Goal: Task Accomplishment & Management: Complete application form

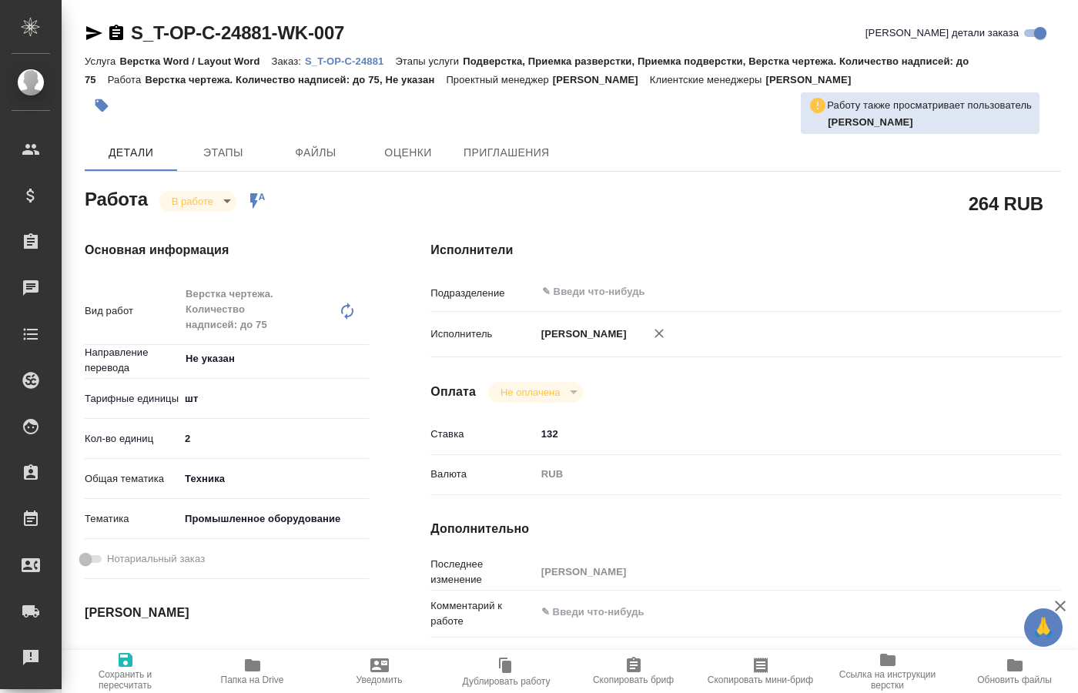
scroll to position [157, 0]
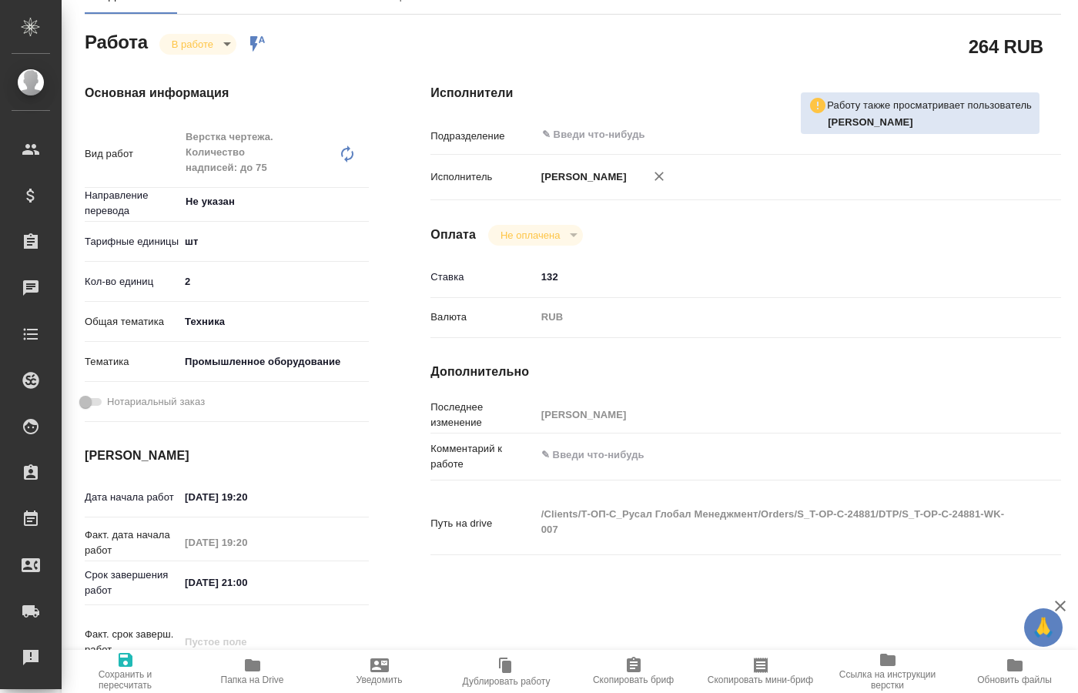
click at [216, 47] on body "🙏 .cls-1 fill:#fff; AWATERA [PERSON_NAME] Спецификации Заказы 0 Чаты Todo Проек…" at bounding box center [539, 346] width 1078 height 693
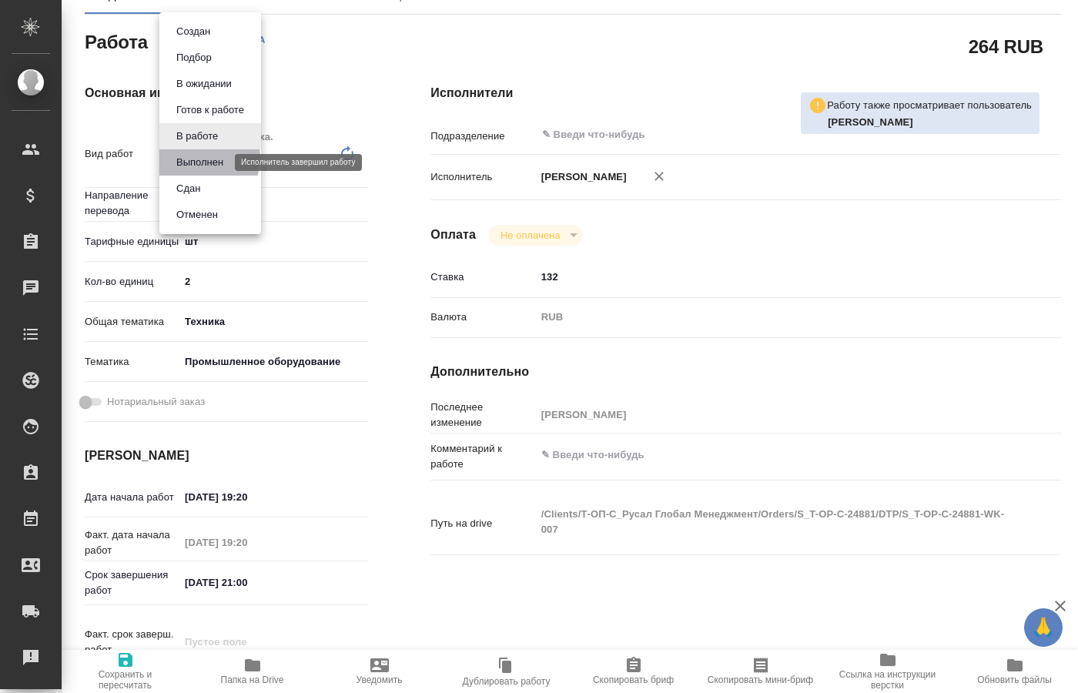
click at [198, 158] on button "Выполнен" at bounding box center [200, 162] width 56 height 17
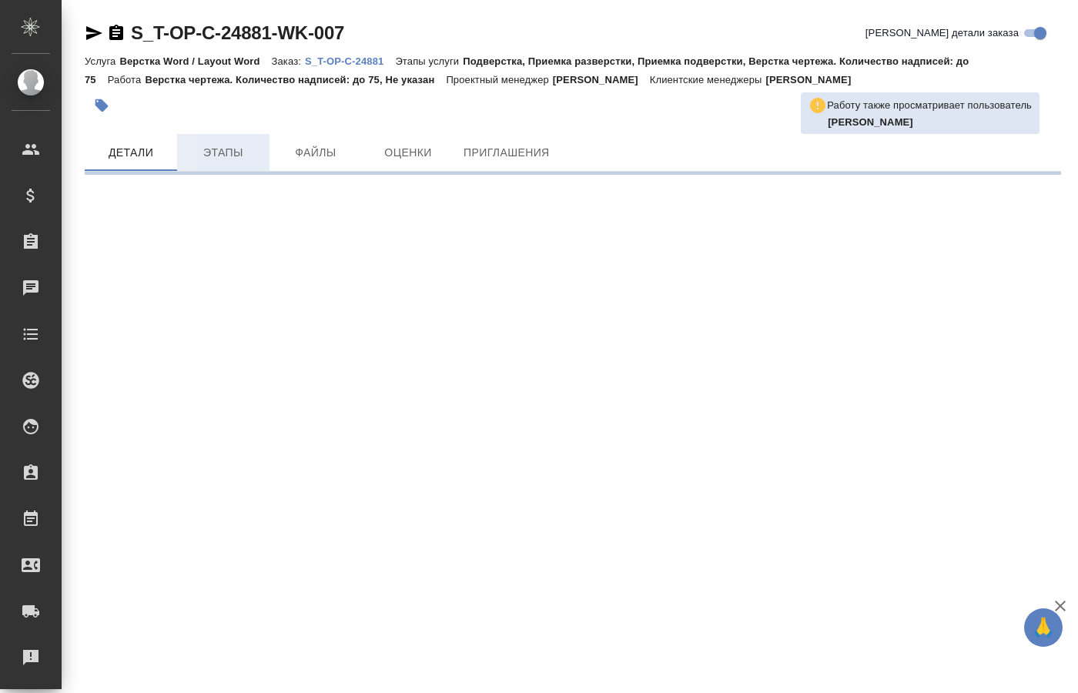
scroll to position [0, 0]
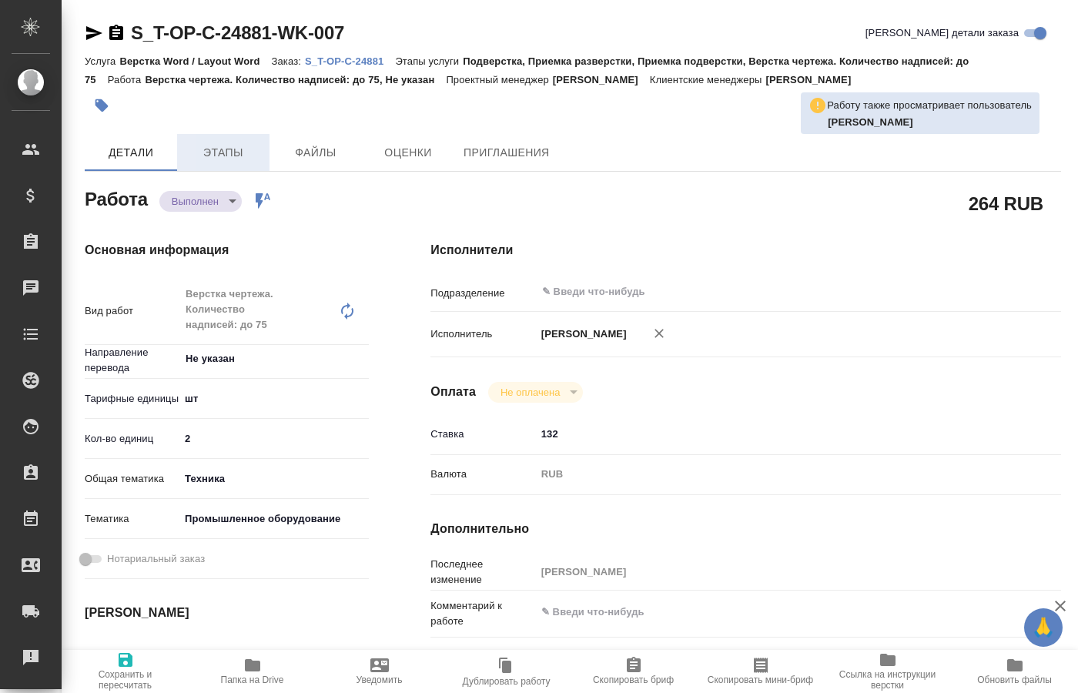
type textarea "x"
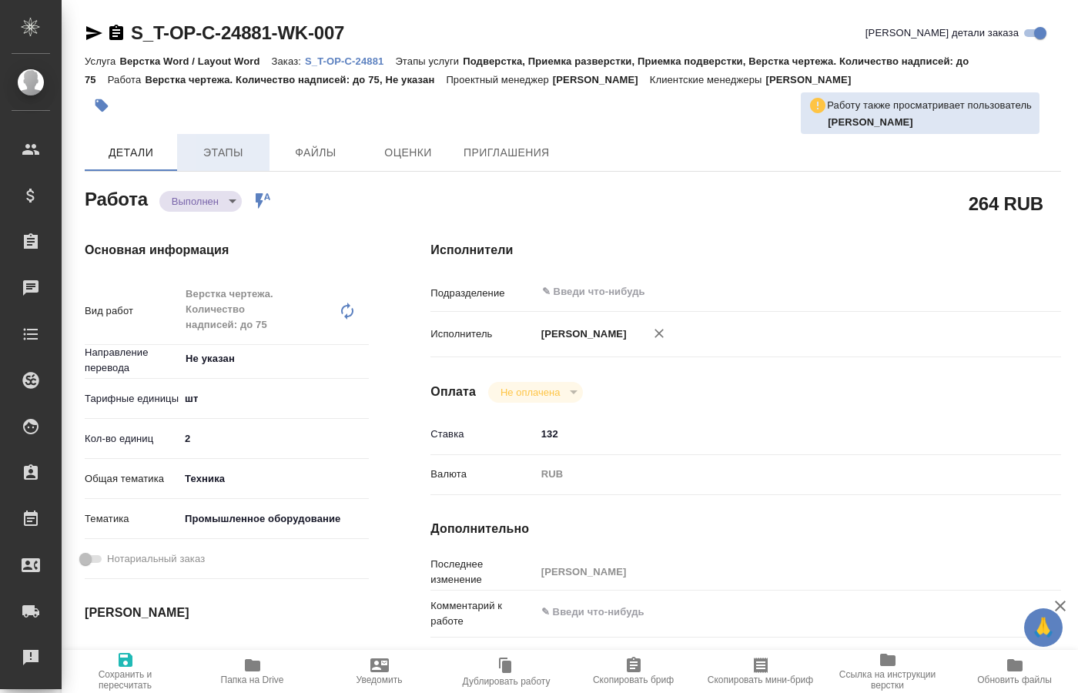
type textarea "x"
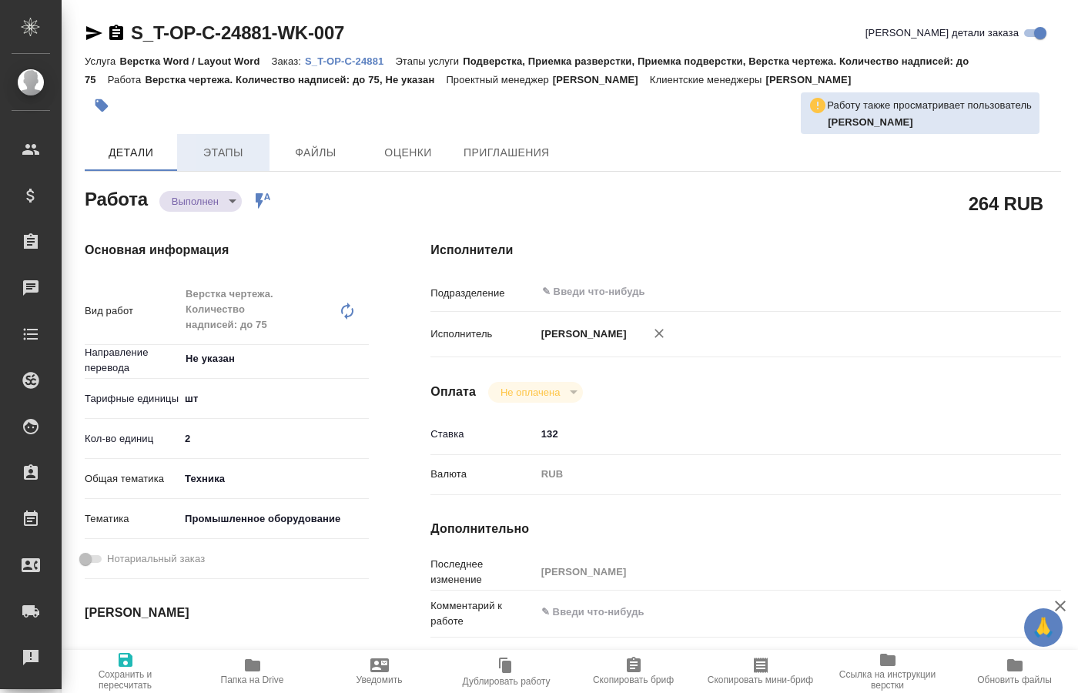
type textarea "x"
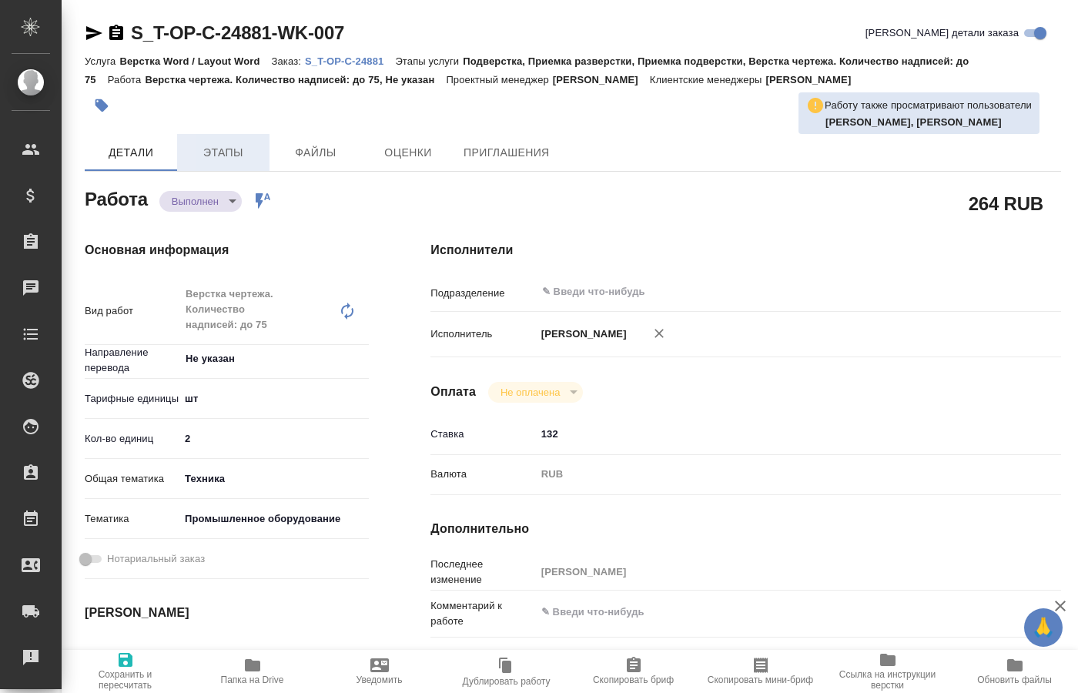
type textarea "x"
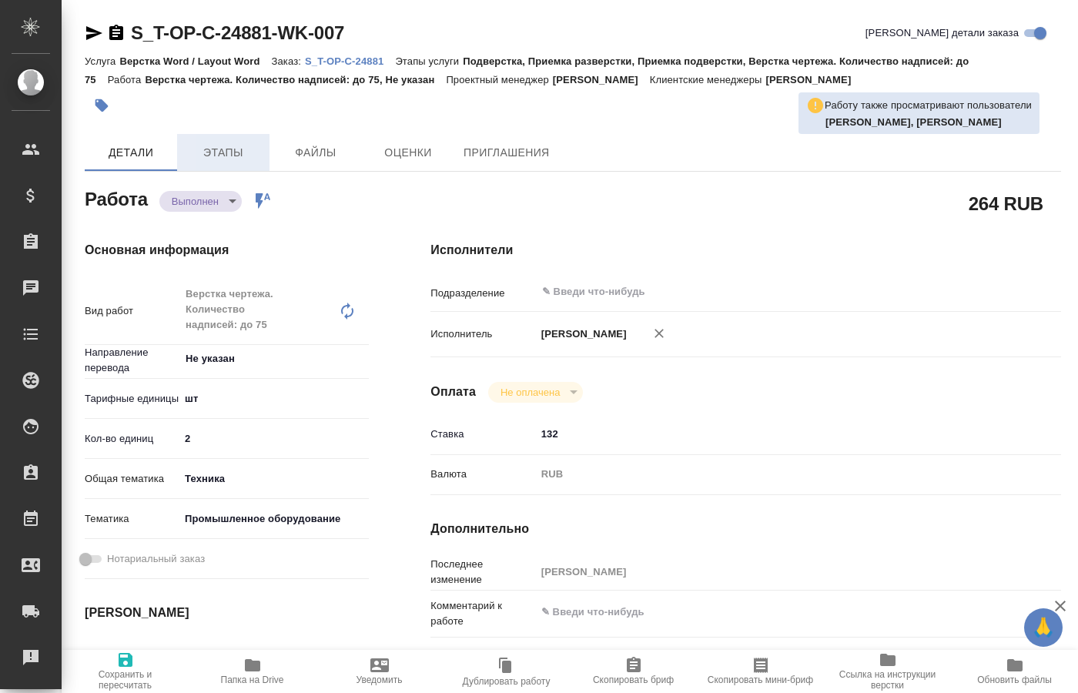
type textarea "x"
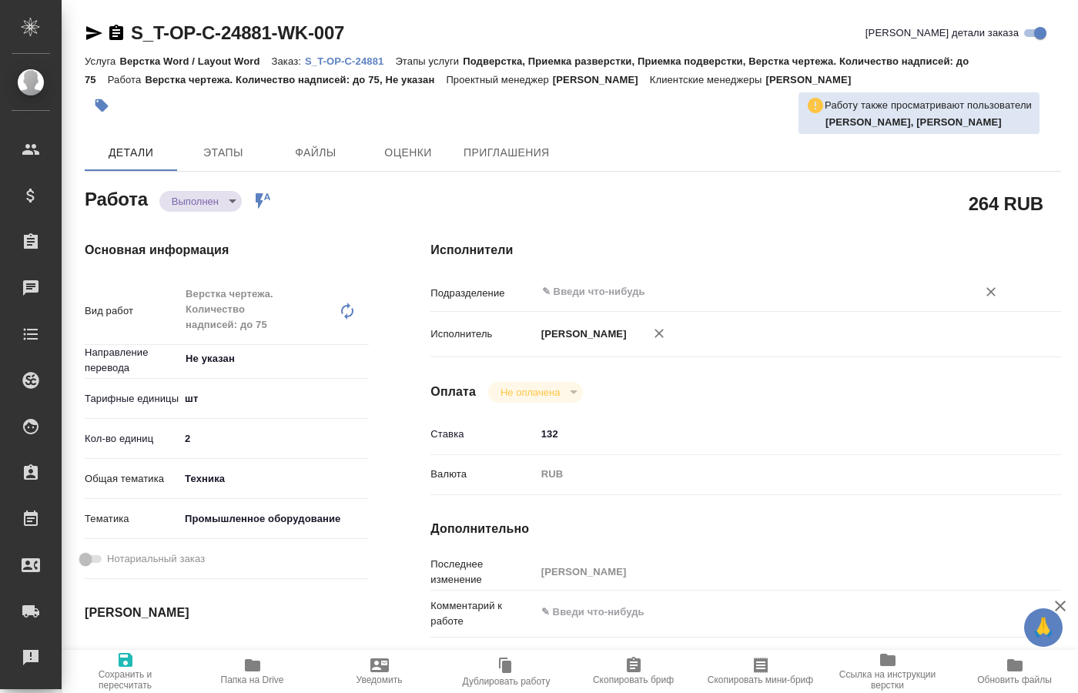
click at [609, 283] on input "text" at bounding box center [747, 292] width 412 height 18
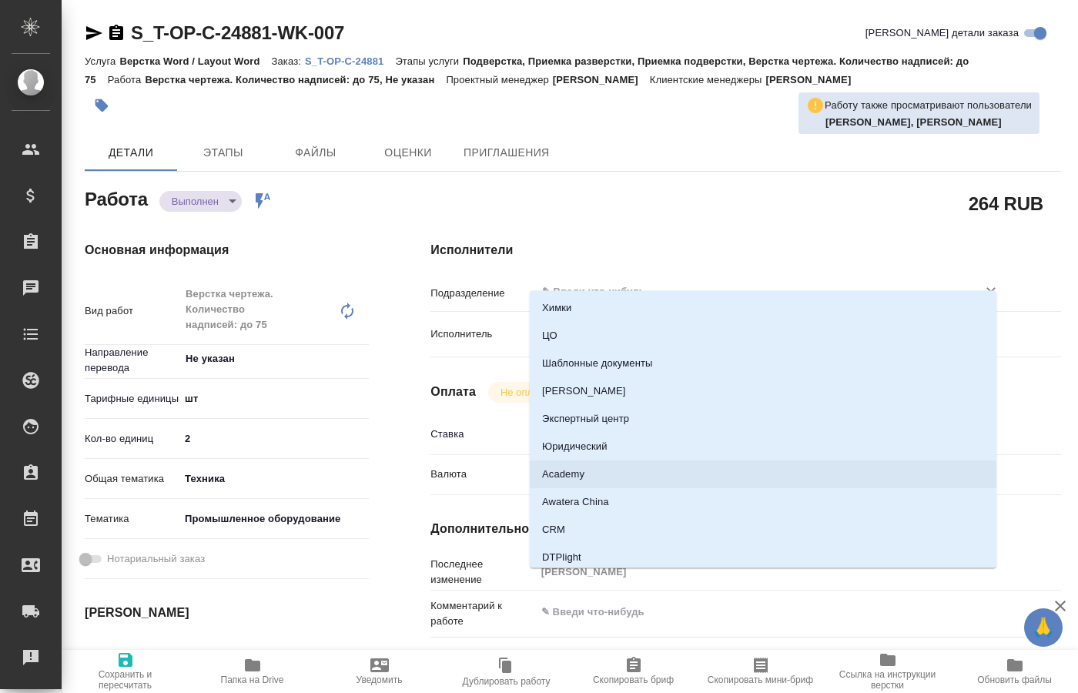
scroll to position [2149, 0]
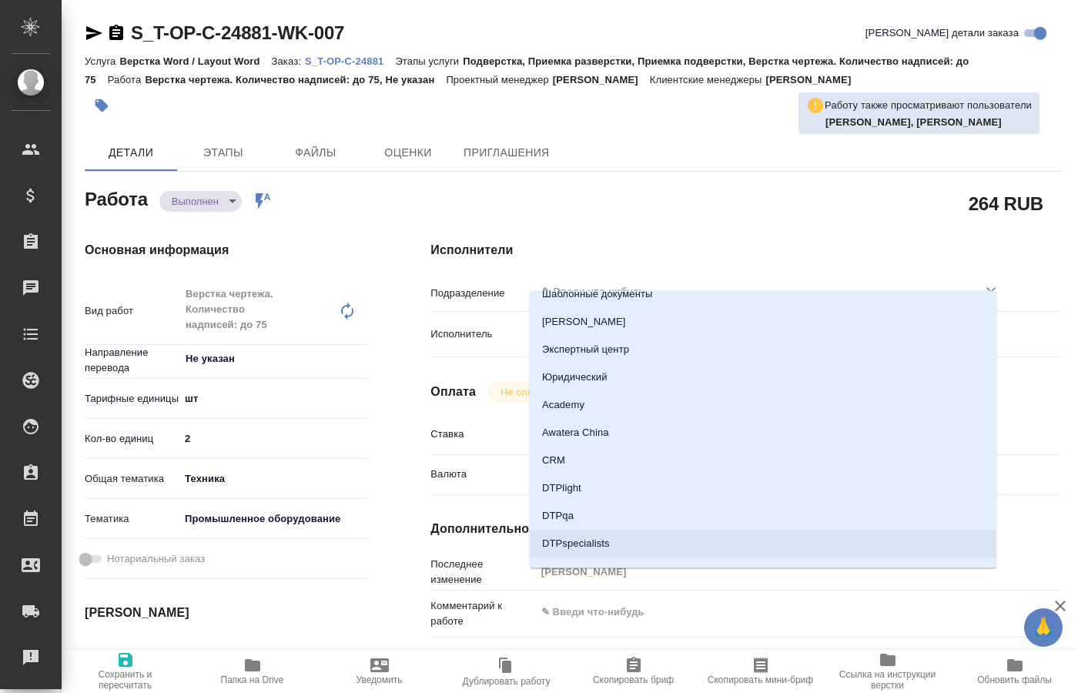
click at [591, 547] on li "DTPspecialists" at bounding box center [763, 544] width 467 height 28
type textarea "x"
type input "DTPspecialists"
type textarea "x"
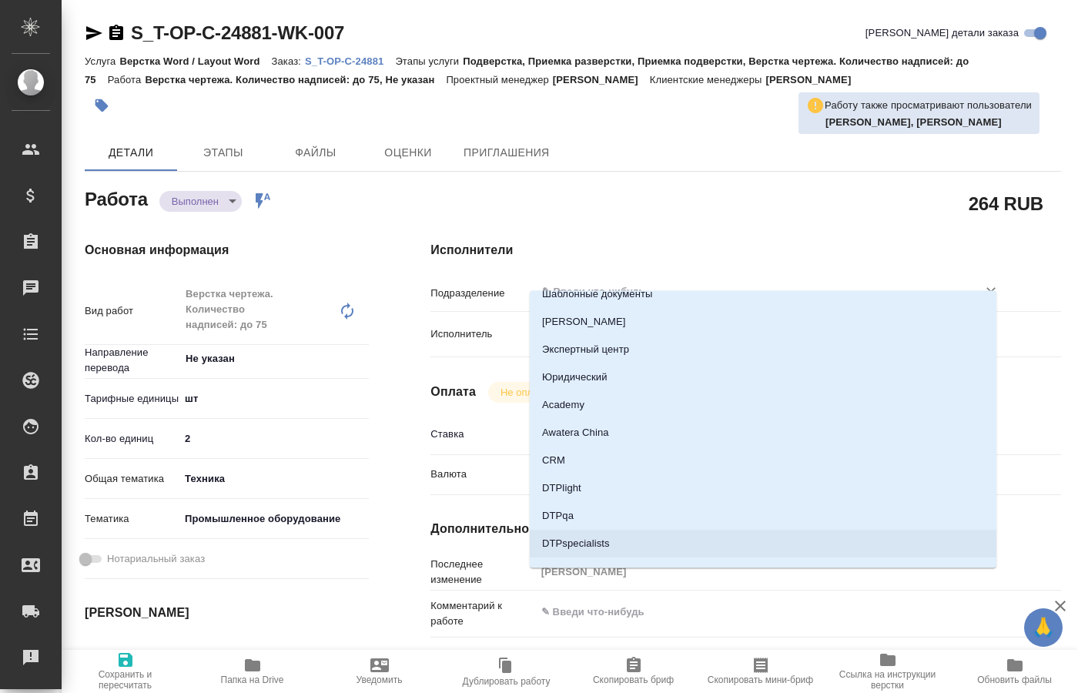
type textarea "x"
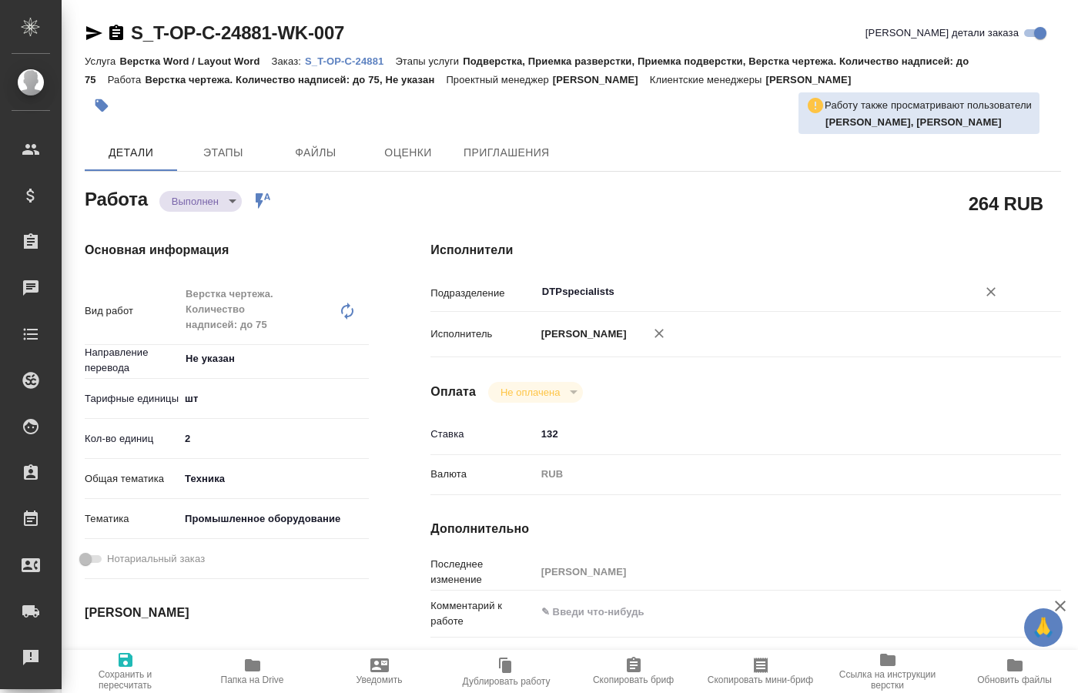
click at [116, 669] on span "Сохранить и пересчитать" at bounding box center [125, 680] width 109 height 22
type textarea "x"
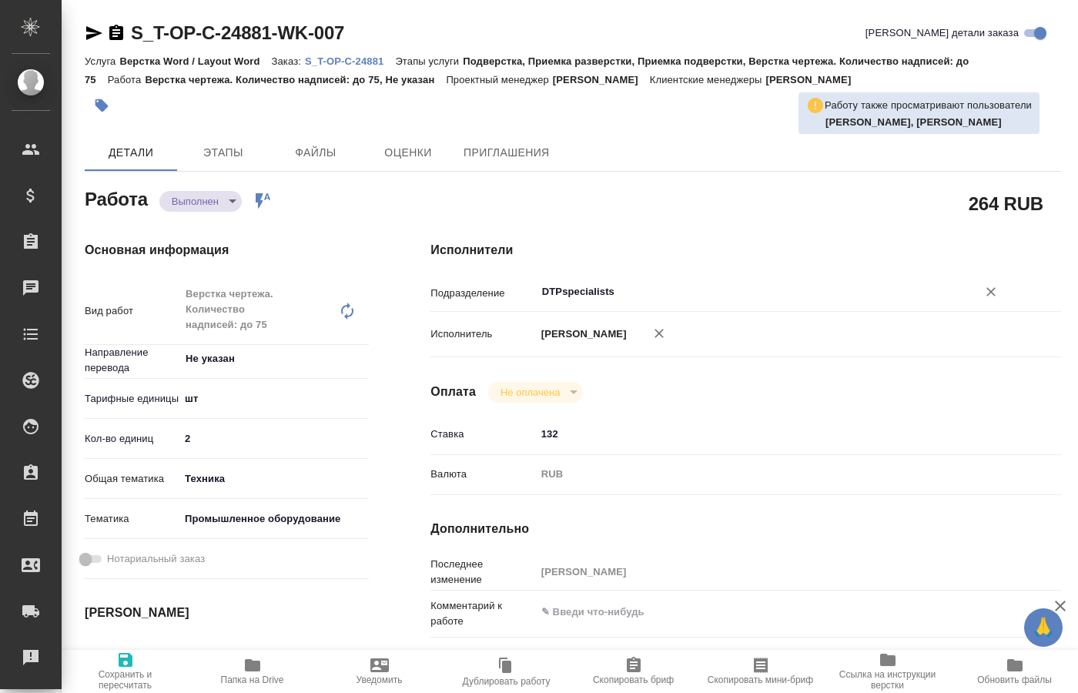
type textarea "x"
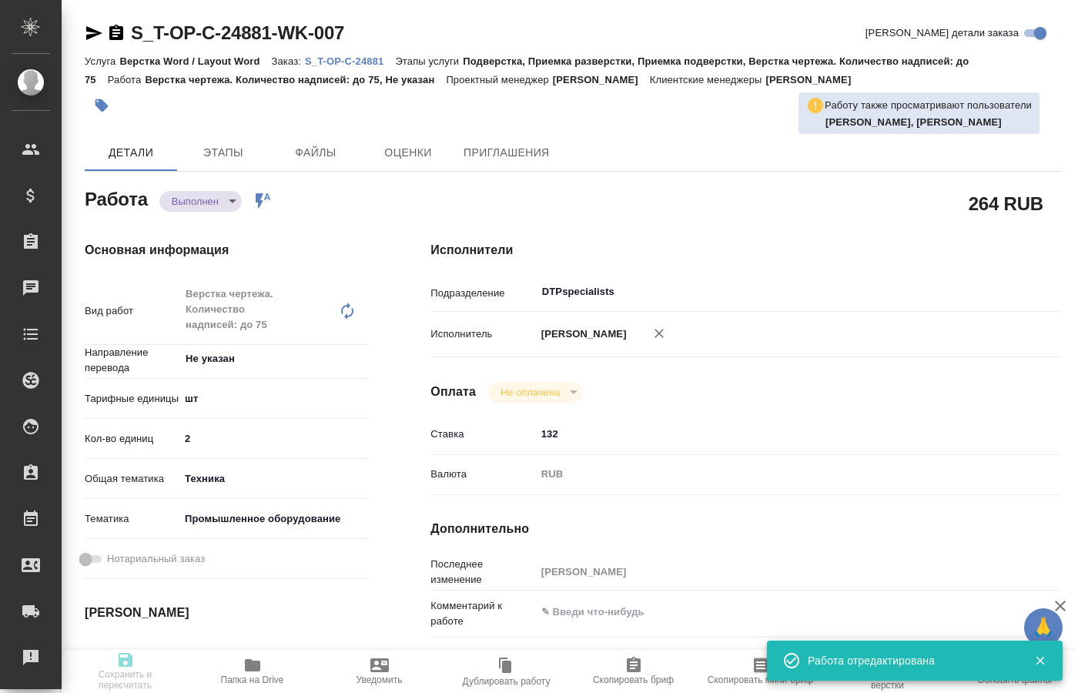
type input "completed"
type textarea "Верстка чертежа. Количество надписей: до 75"
type textarea "x"
type input "Не указан"
type input "5a8b1489cc6b4906c91bfdc1"
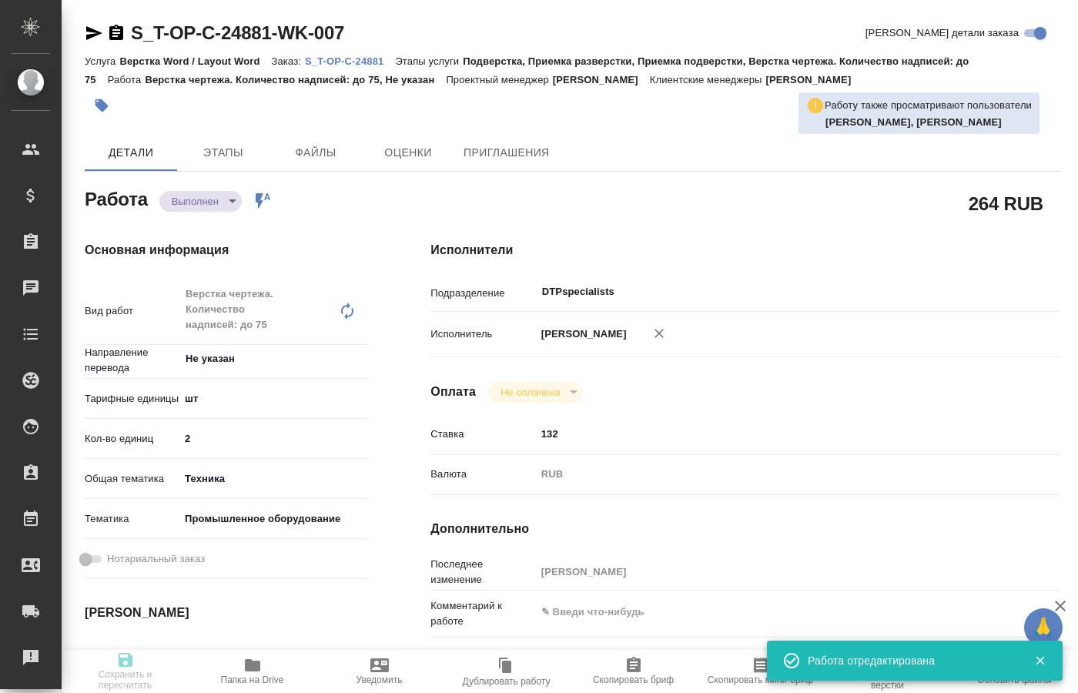
type input "2"
type input "tech"
type input "5f647205b73bc97568ca66bc"
type input "[DATE] 19:20"
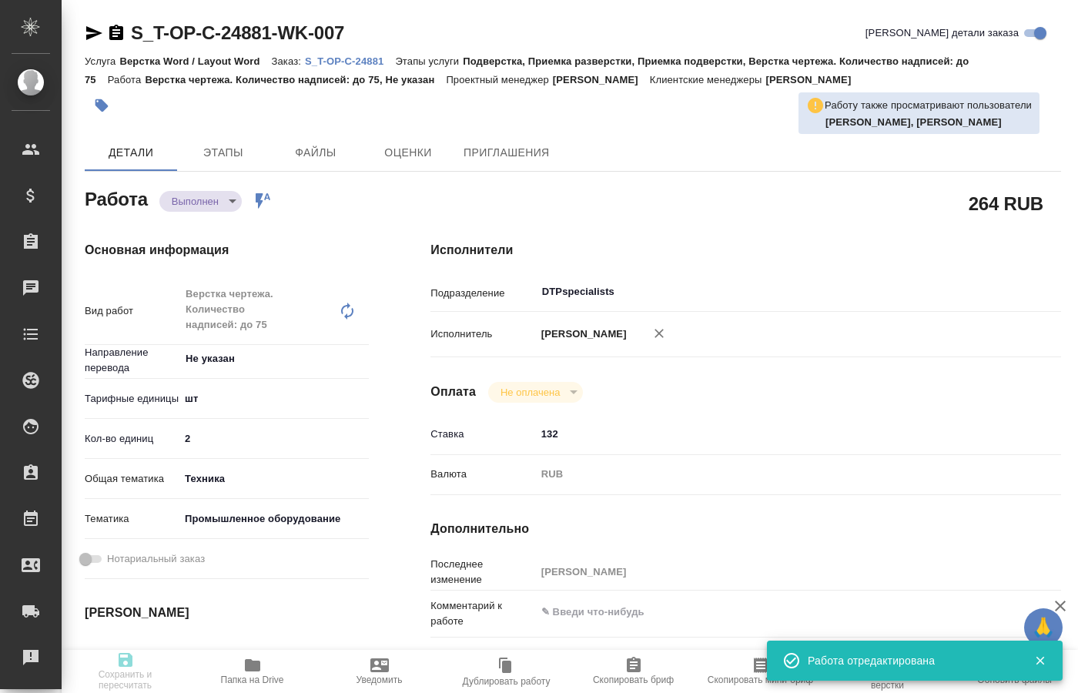
type input "[DATE] 21:00"
type input "[DATE] 20:00"
type input "[DATE] 13:30"
type input "DTPspecialists"
type input "notPayed"
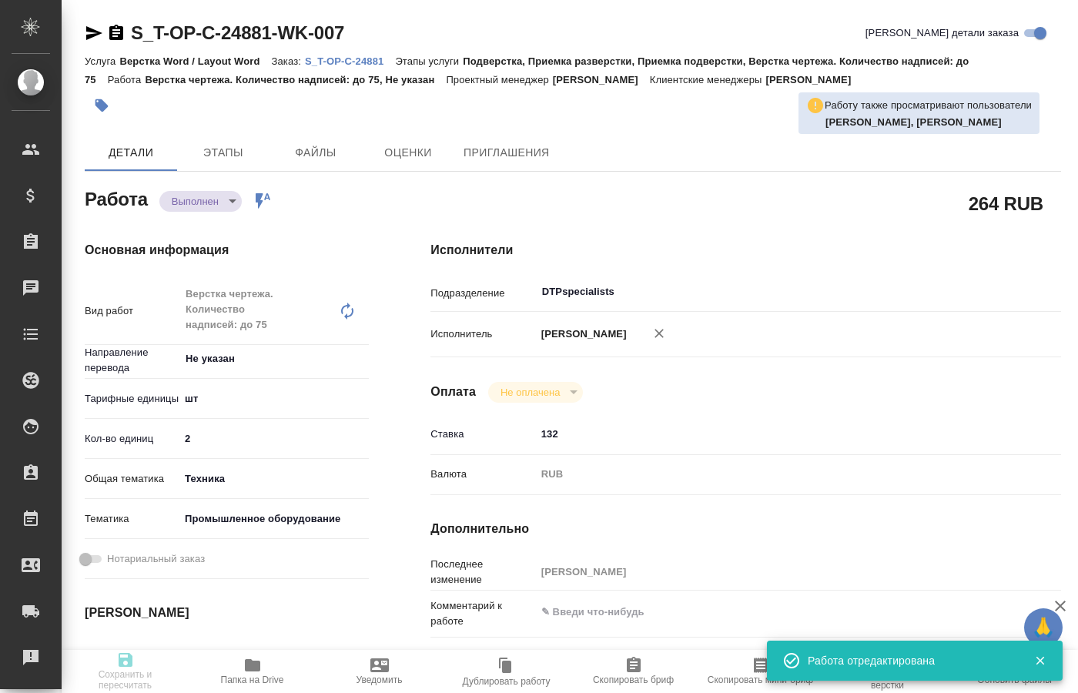
type input "132"
type input "RUB"
type input "[PERSON_NAME]"
type textarea "x"
type textarea "/Clients/Т-ОП-С_Русал Глобал Менеджмент/Orders/S_T-OP-C-24881/DTP/S_T-OP-C-2488…"
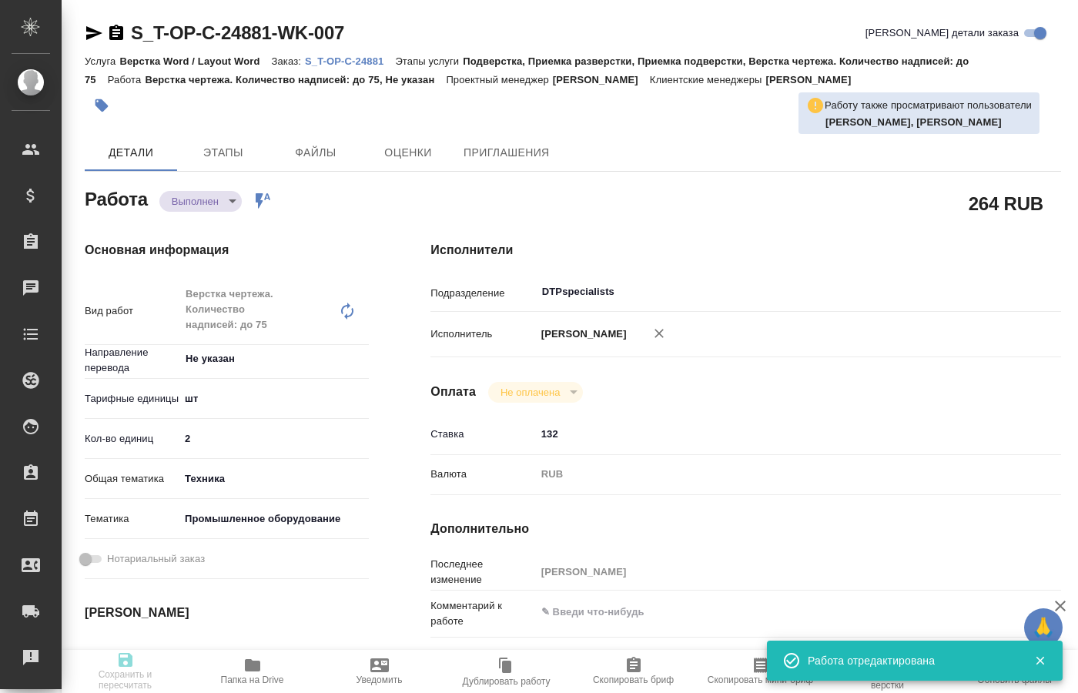
type textarea "x"
type input "S_T-OP-C-24881"
type input "Т-ОП-С-46508"
type input "Верстка Word / Layout Word"
type input "Подверстка, Приемка разверстки, Приемка подверстки, Верстка чертежа. Количество…"
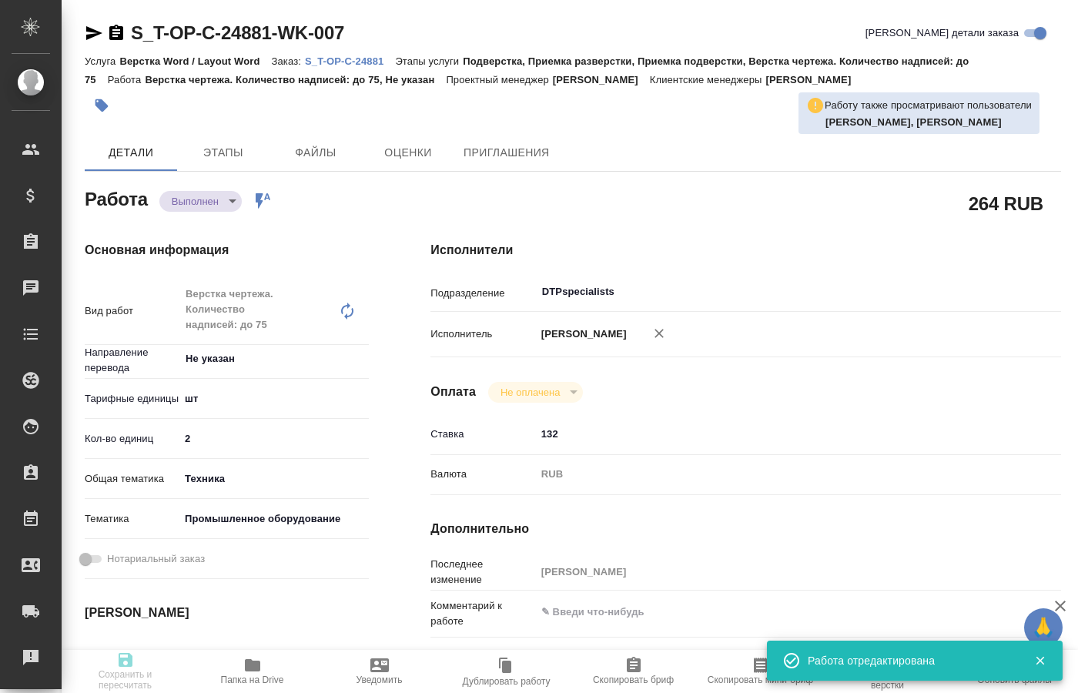
type input "[PERSON_NAME]"
type input "/Clients/Т-ОП-С_Русал Глобал Менеджмент/Orders/S_T-OP-C-24881"
type textarea "x"
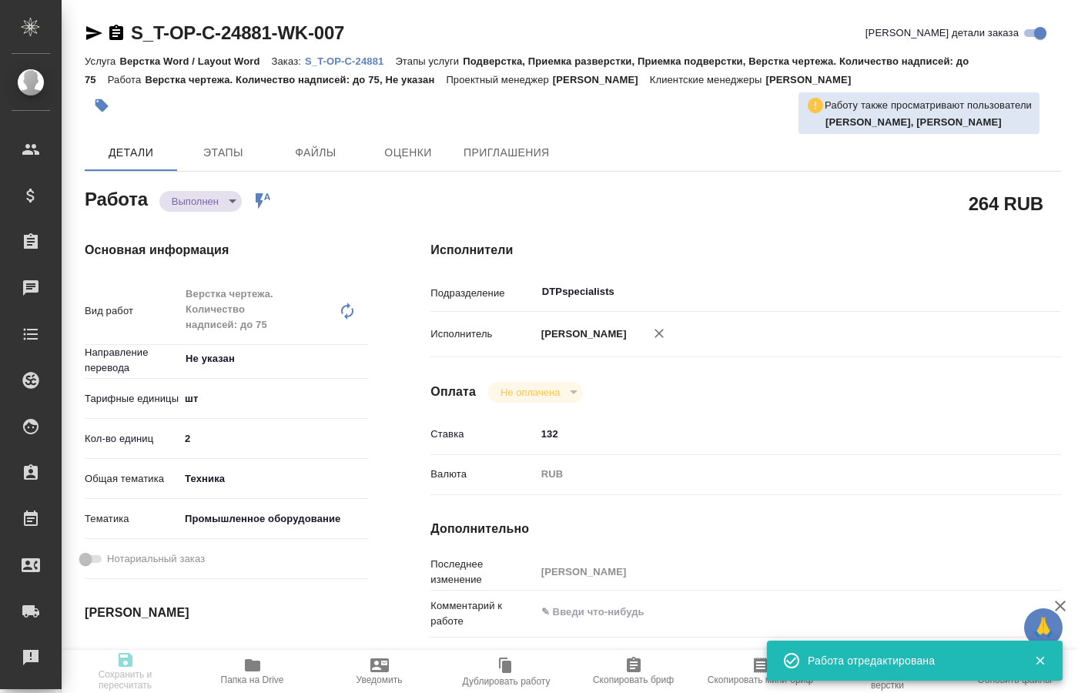
type textarea "x"
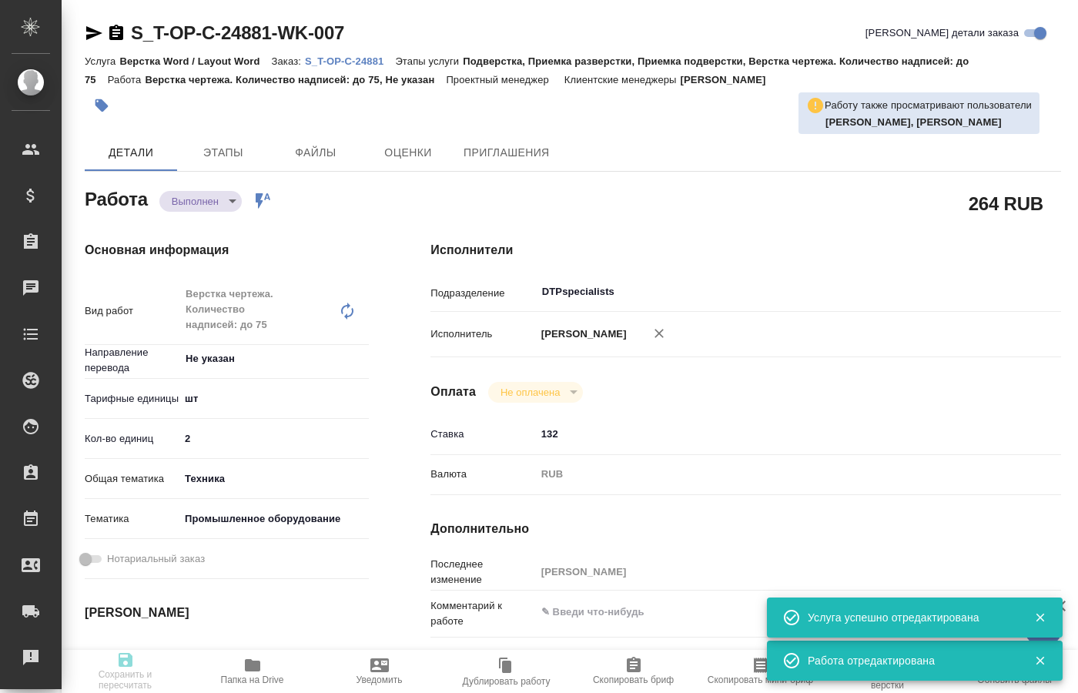
type textarea "x"
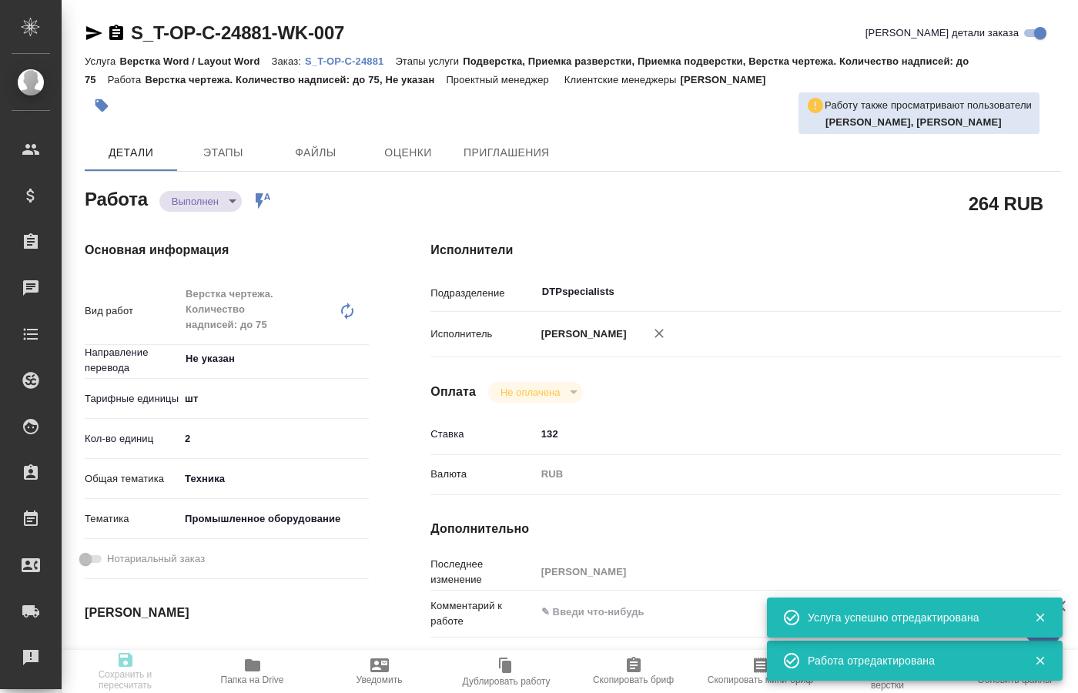
type textarea "x"
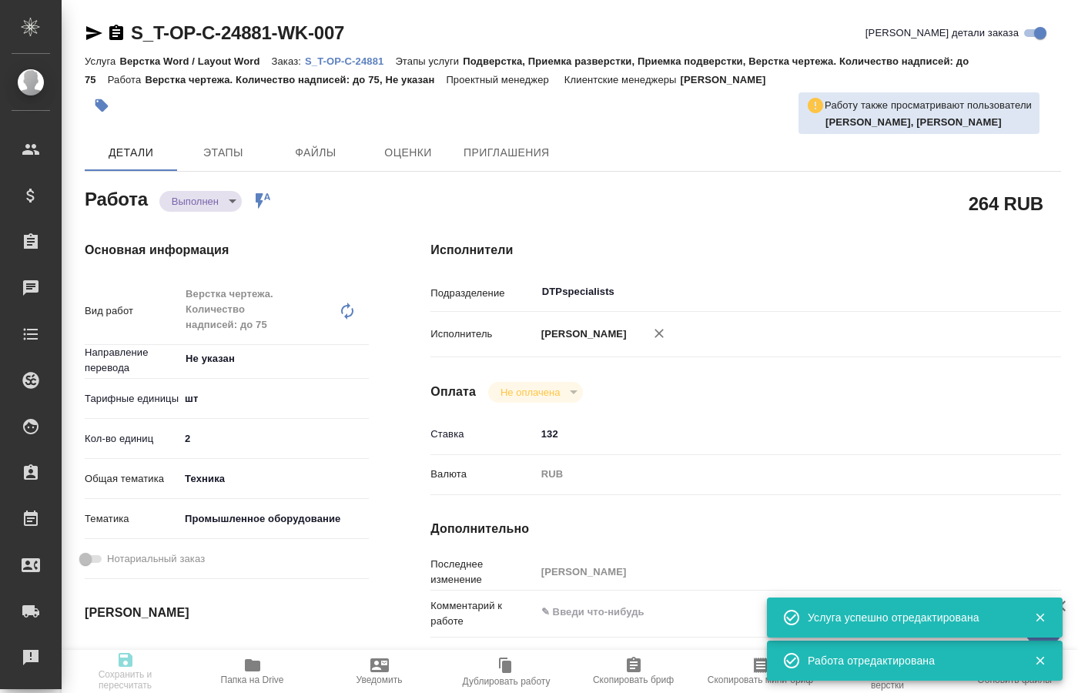
type textarea "x"
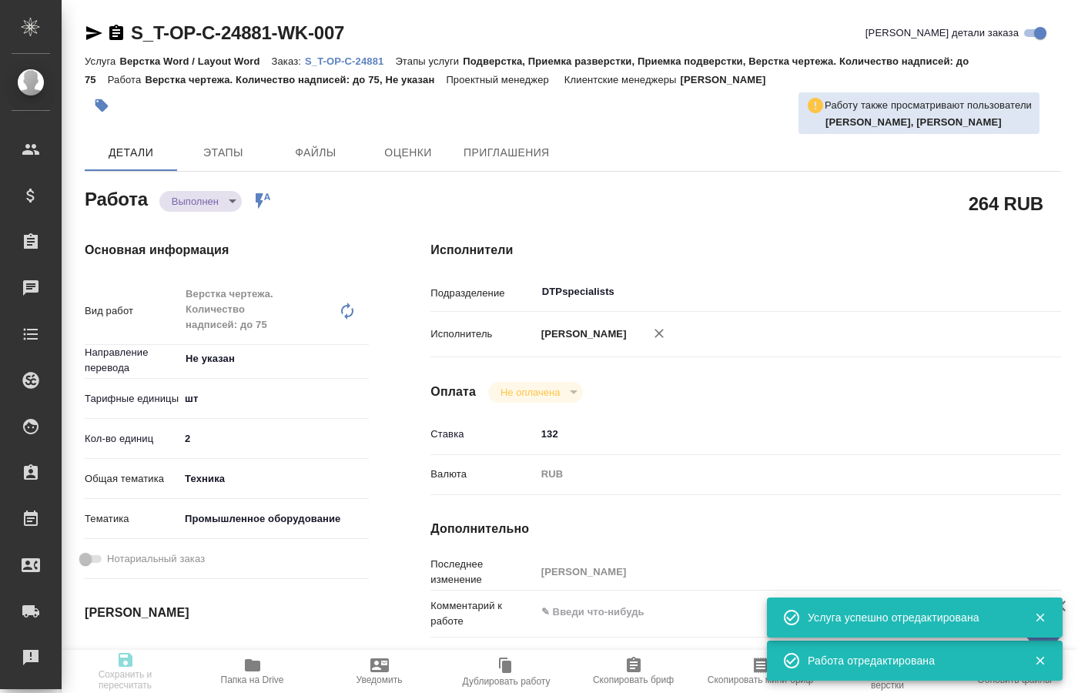
type textarea "x"
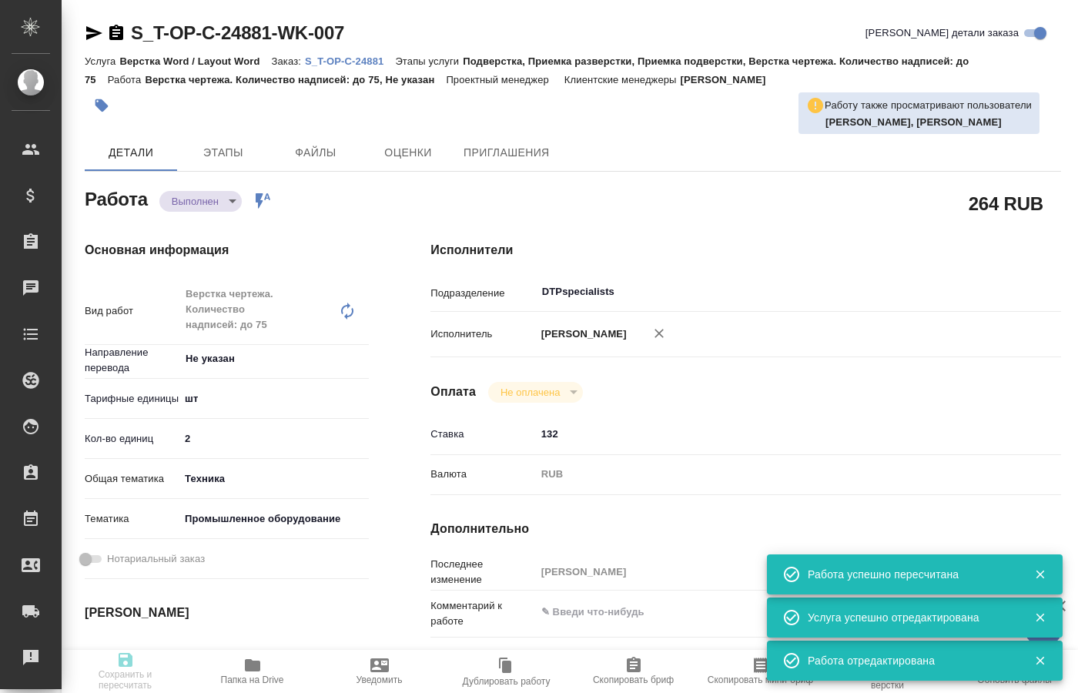
type textarea "x"
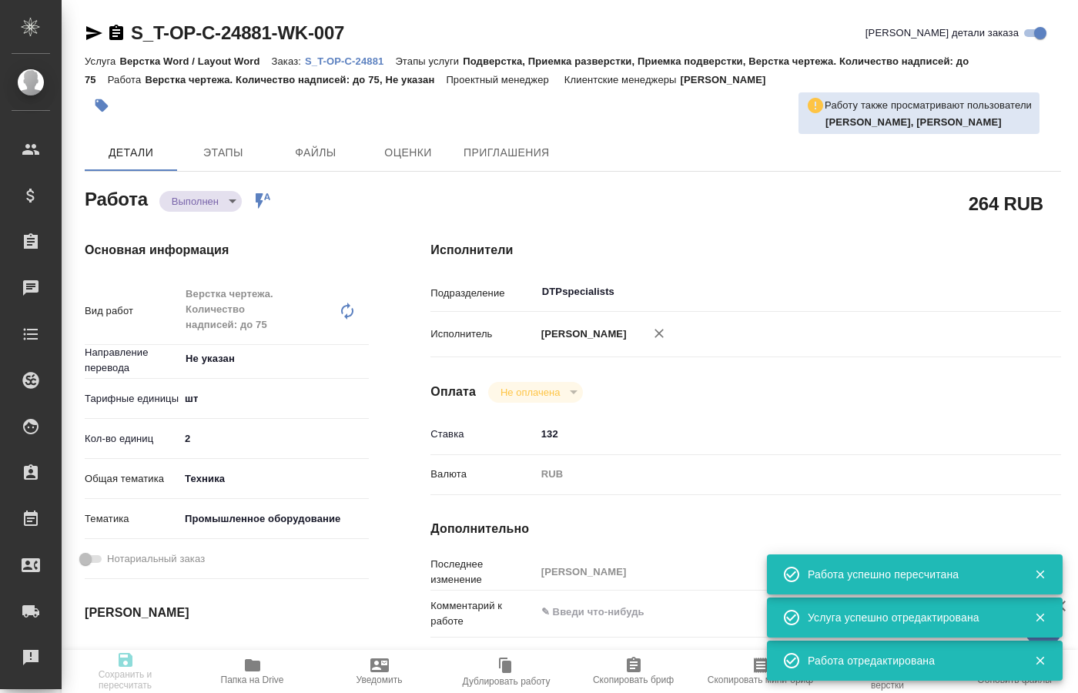
type input "completed"
type textarea "Верстка чертежа. Количество надписей: до 75"
type textarea "x"
type input "Не указан"
type input "5a8b1489cc6b4906c91bfdc1"
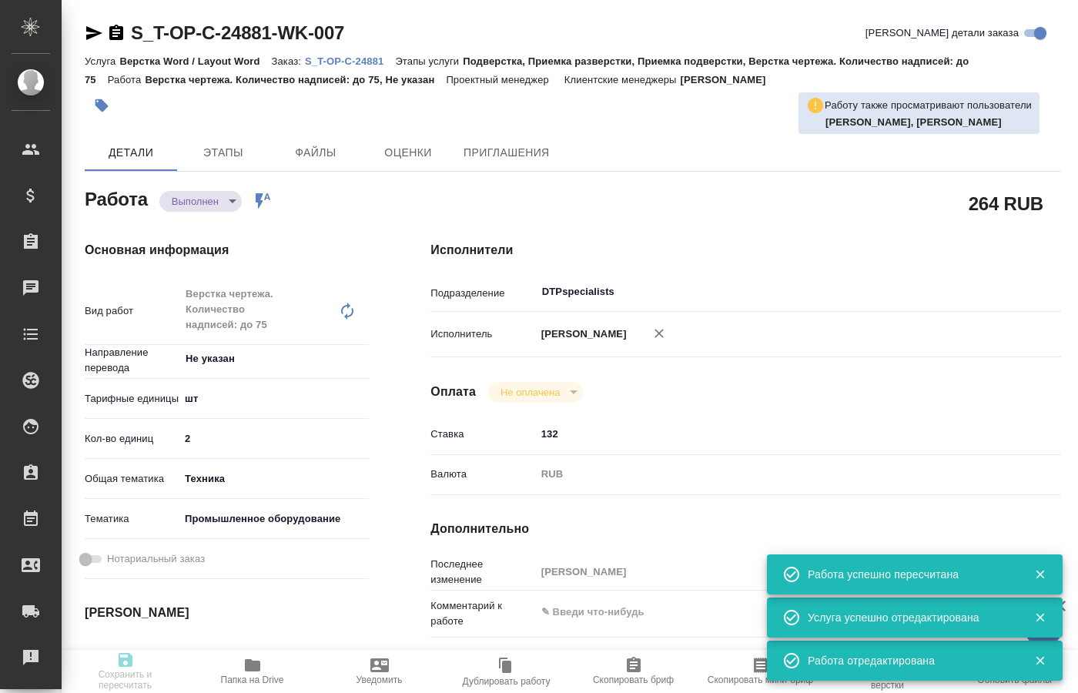
type input "2"
type input "tech"
type input "5f647205b73bc97568ca66bc"
type input "[DATE] 19:20"
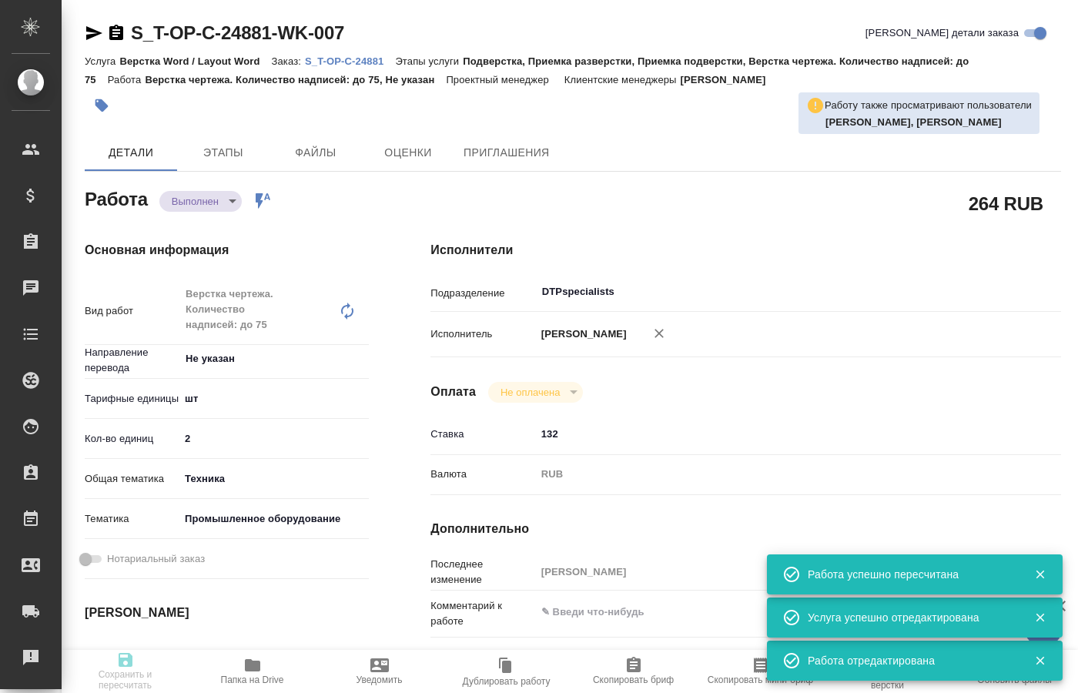
type input "[DATE] 21:00"
type input "[DATE] 20:00"
type input "[DATE] 13:30"
type input "DTPspecialists"
type input "notPayed"
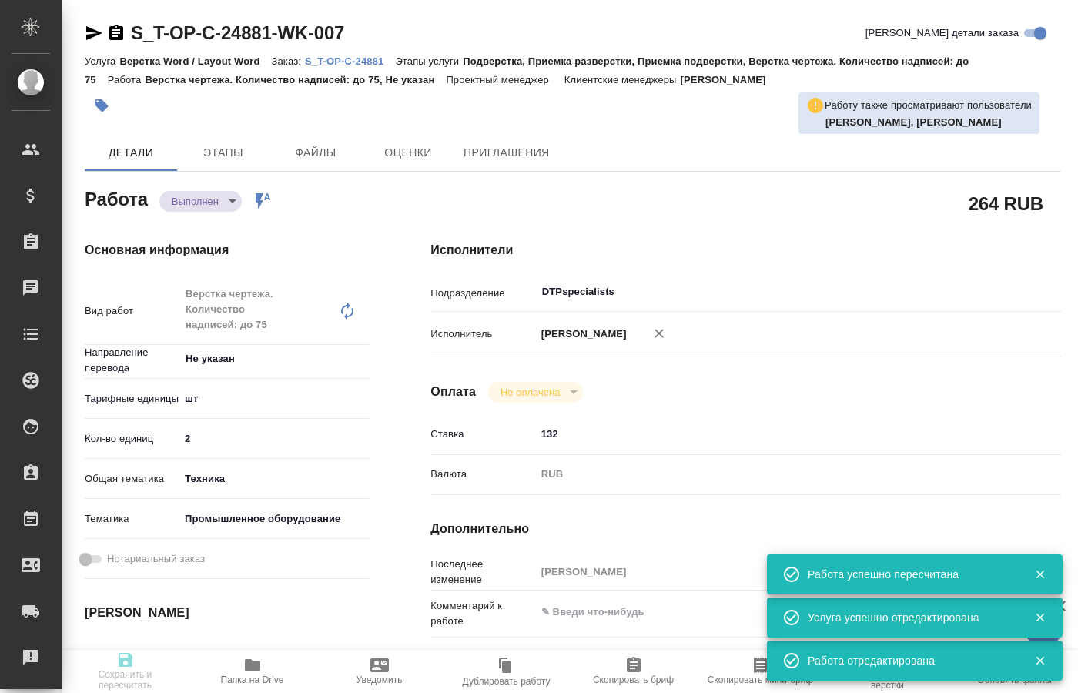
type input "132"
type input "RUB"
type input "[PERSON_NAME]"
type textarea "x"
type textarea "/Clients/Т-ОП-С_Русал Глобал Менеджмент/Orders/S_T-OP-C-24881/DTP/S_T-OP-C-2488…"
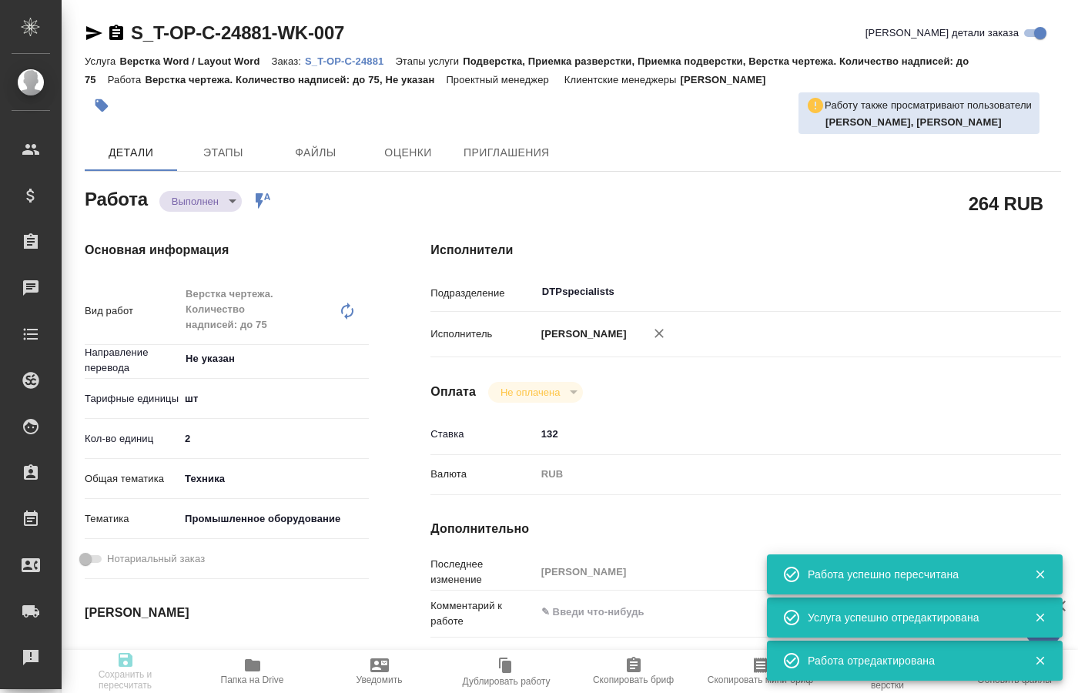
type textarea "x"
type input "S_T-OP-C-24881"
type input "Т-ОП-С-46508"
type input "Верстка Word / Layout Word"
type input "Подверстка, Приемка разверстки, Приемка подверстки, Верстка чертежа. Количество…"
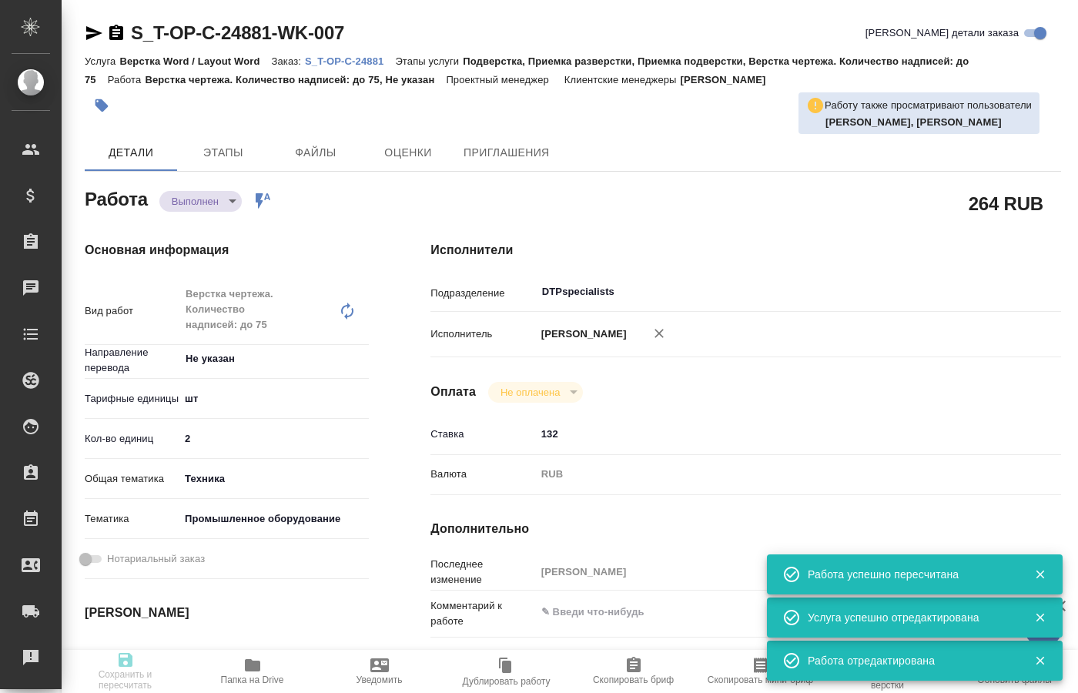
type input "[PERSON_NAME]"
type input "/Clients/Т-ОП-С_Русал Глобал Менеджмент/Orders/S_T-OP-C-24881"
type textarea "x"
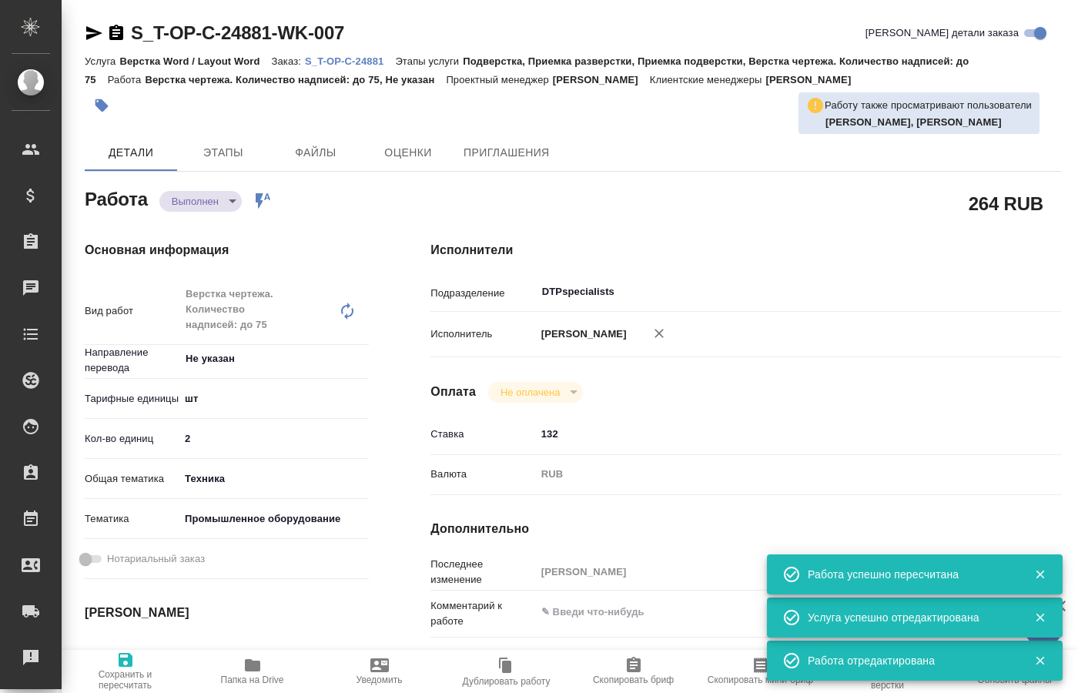
type textarea "x"
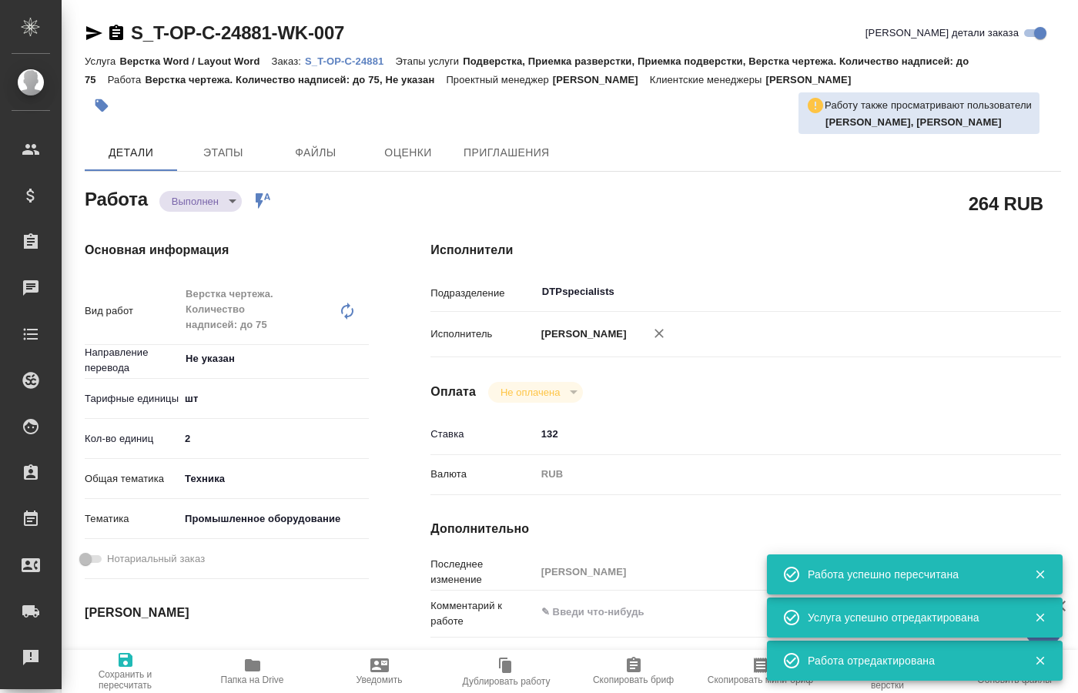
type textarea "x"
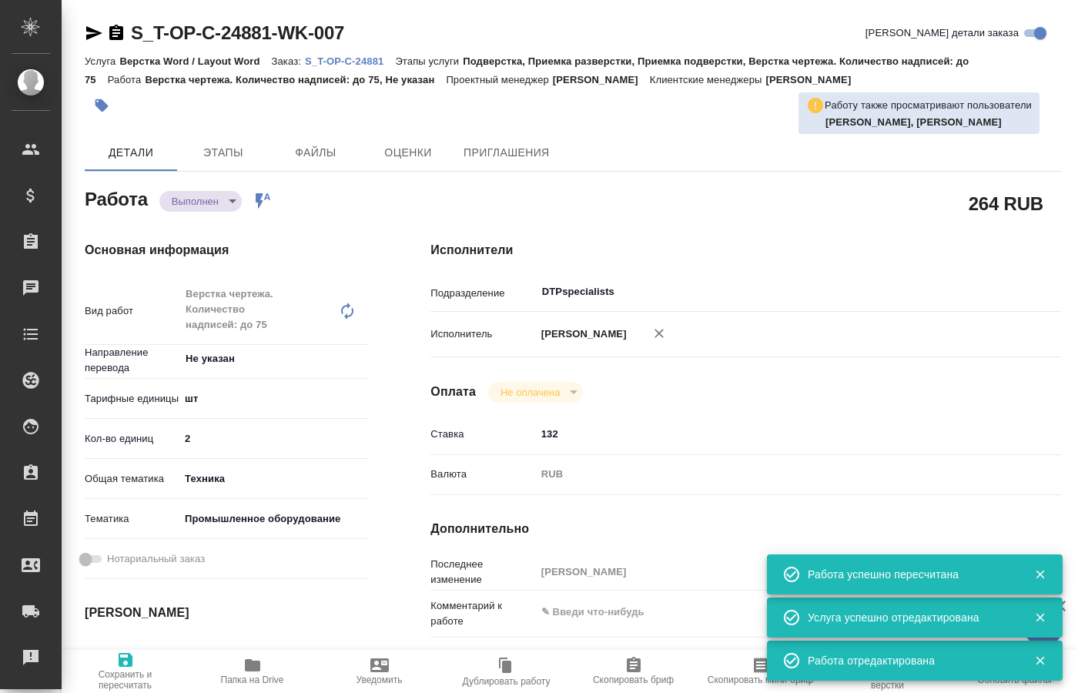
type textarea "x"
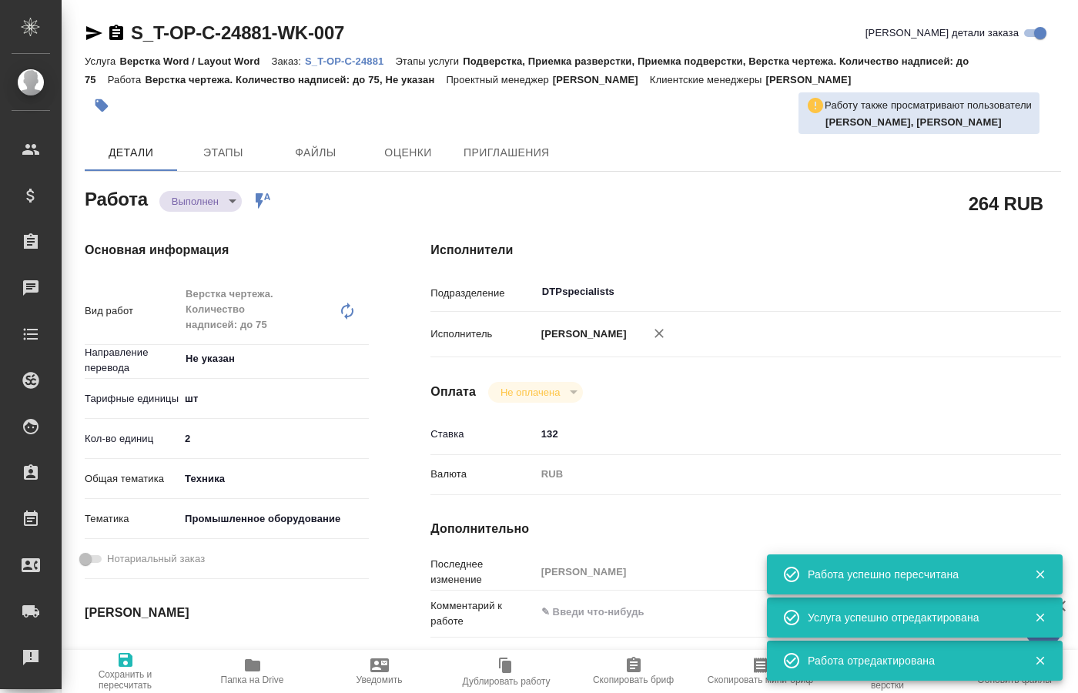
type textarea "x"
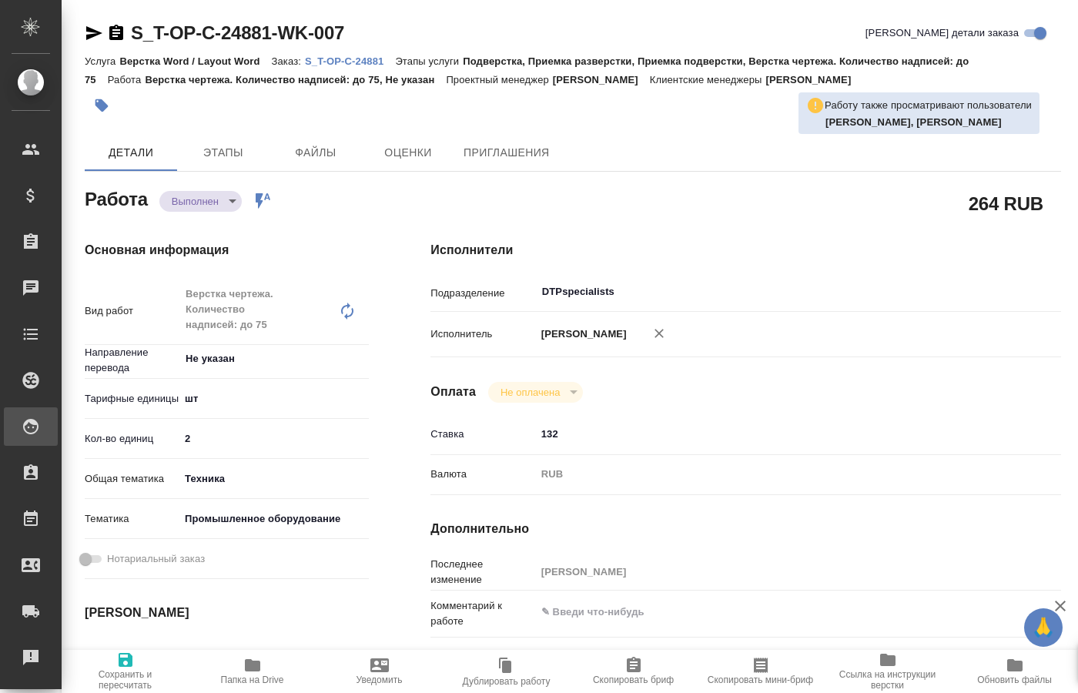
type textarea "x"
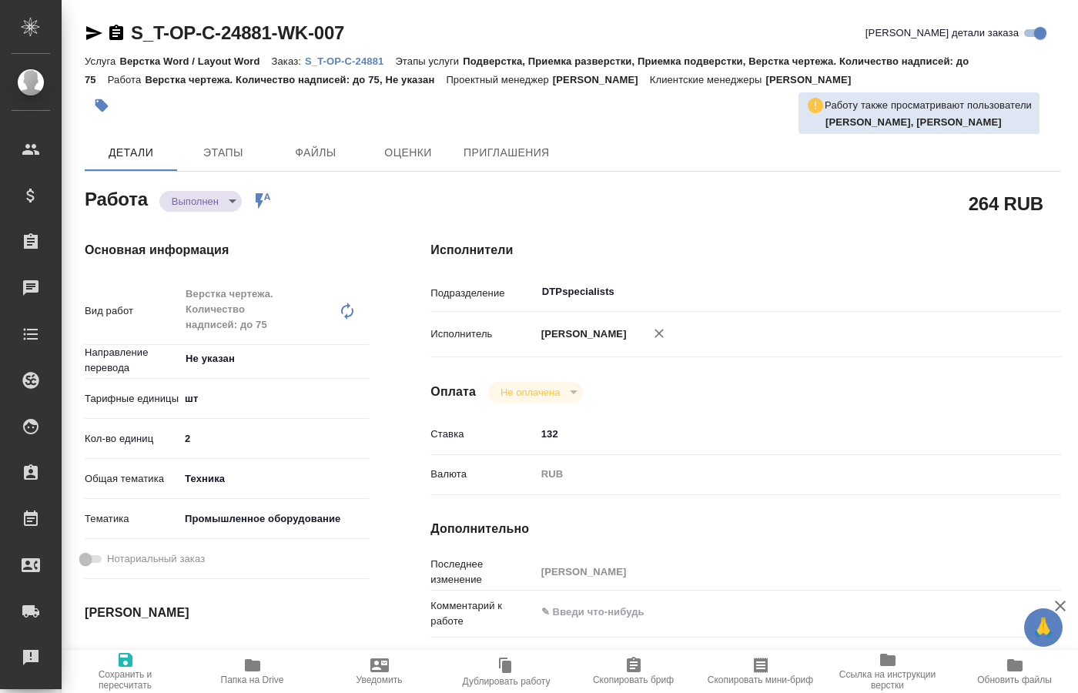
type textarea "x"
